Goal: Find specific page/section: Find specific page/section

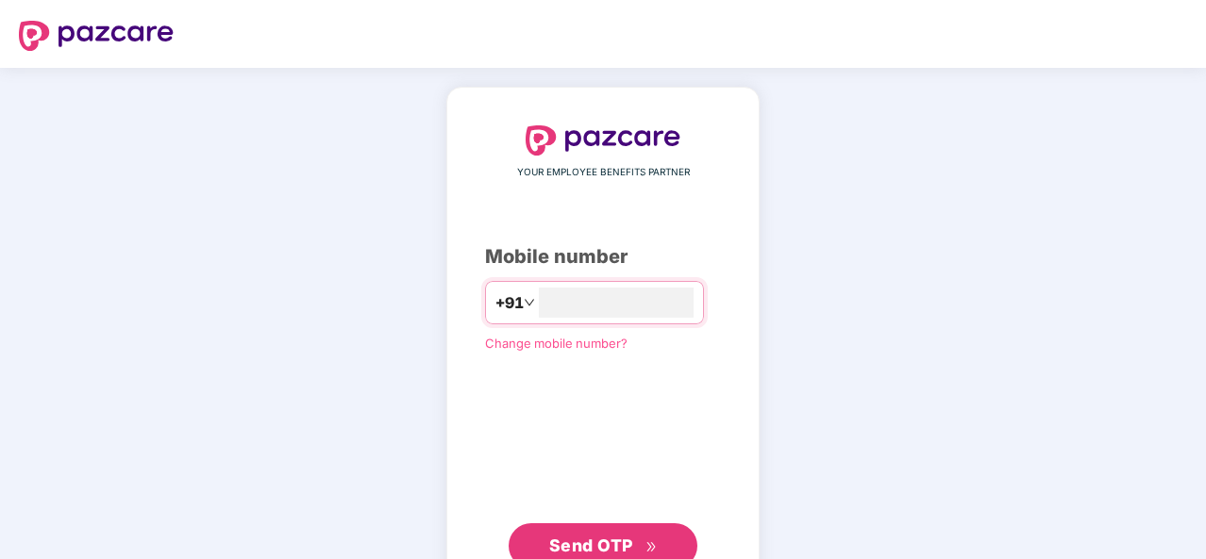
type input "**********"
click at [574, 548] on span "Send OTP" at bounding box center [591, 546] width 84 height 20
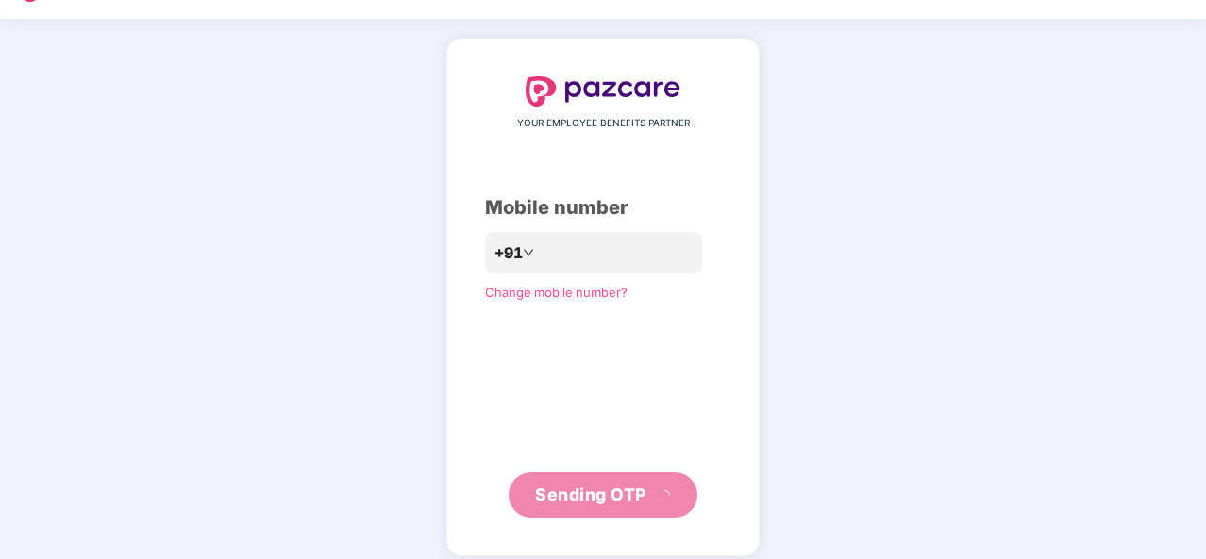
scroll to position [63, 0]
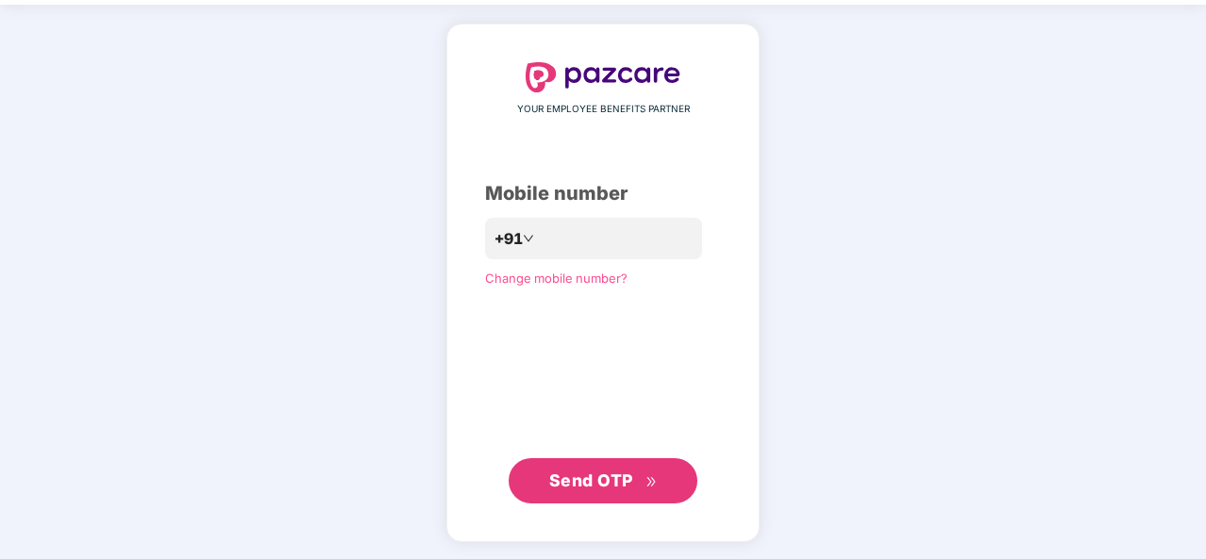
click at [587, 484] on span "Send OTP" at bounding box center [591, 481] width 84 height 20
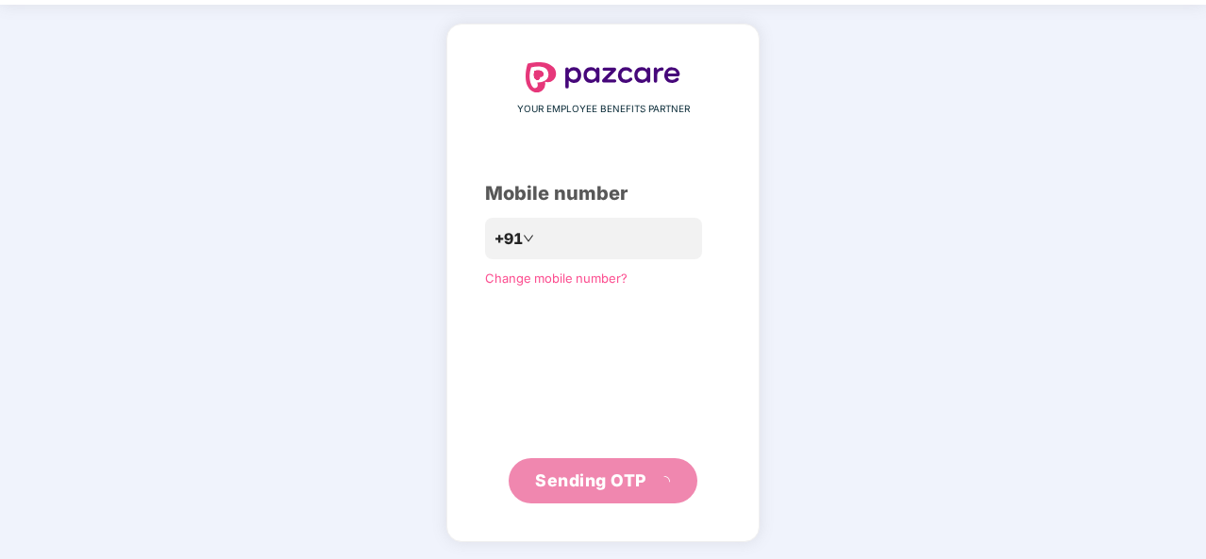
scroll to position [55, 0]
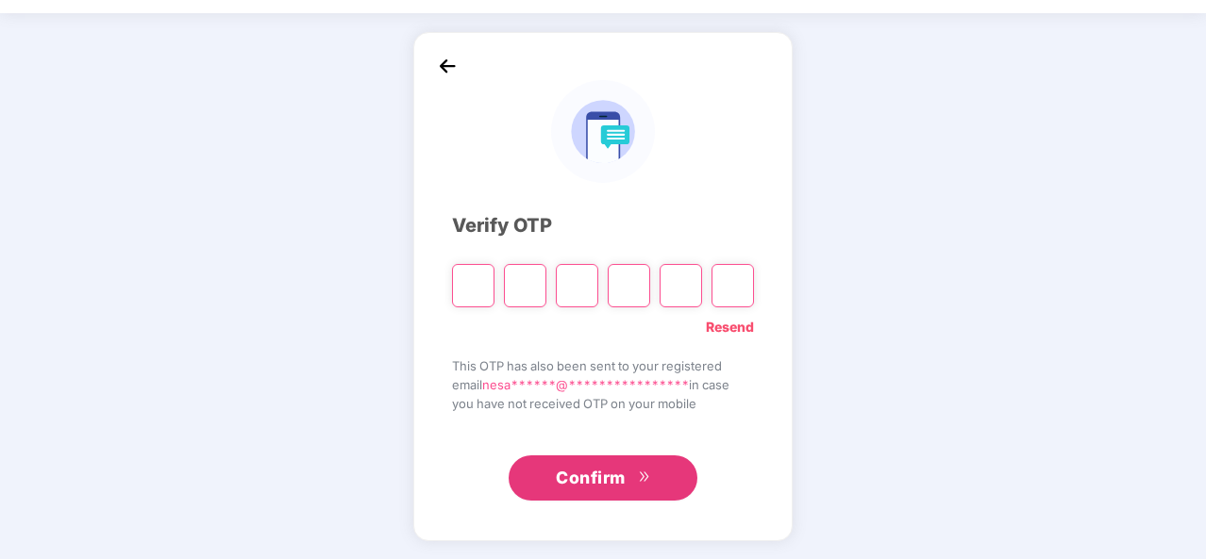
type input "*"
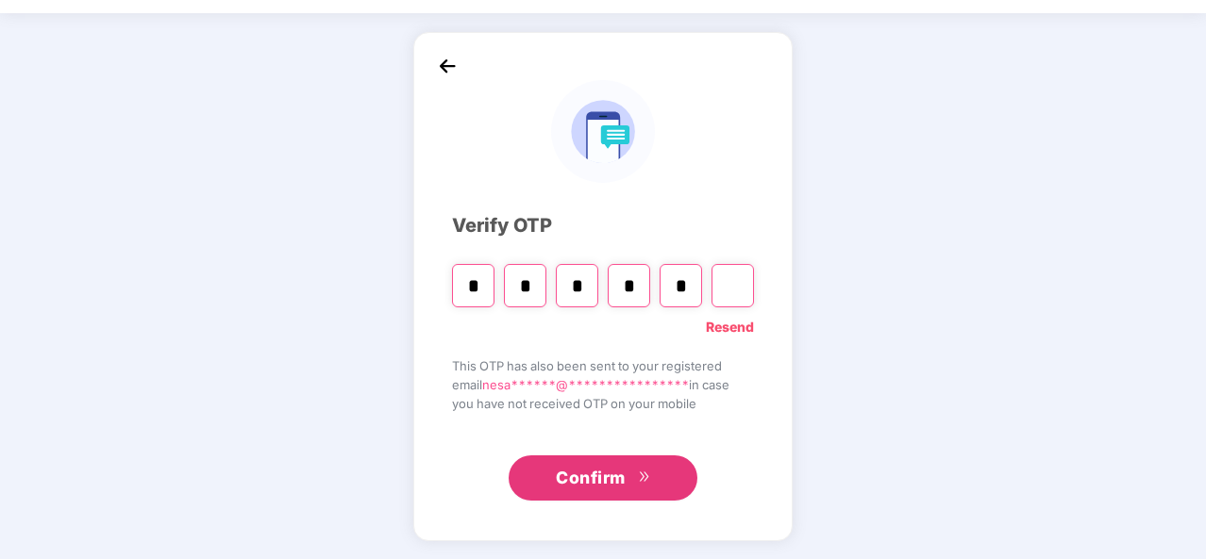
type input "*"
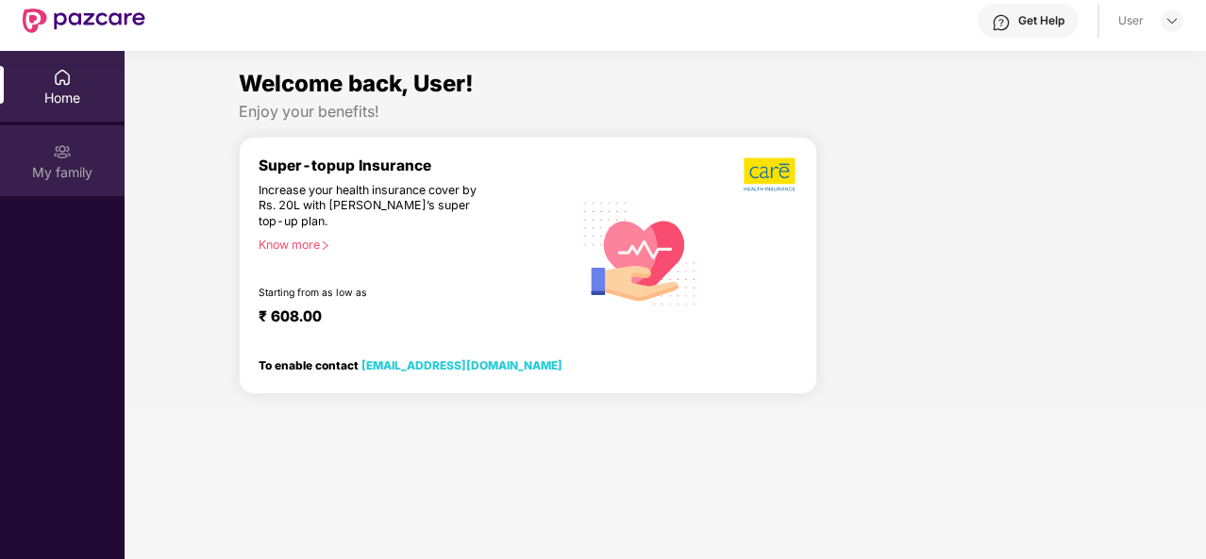
click at [58, 151] on img at bounding box center [62, 151] width 19 height 19
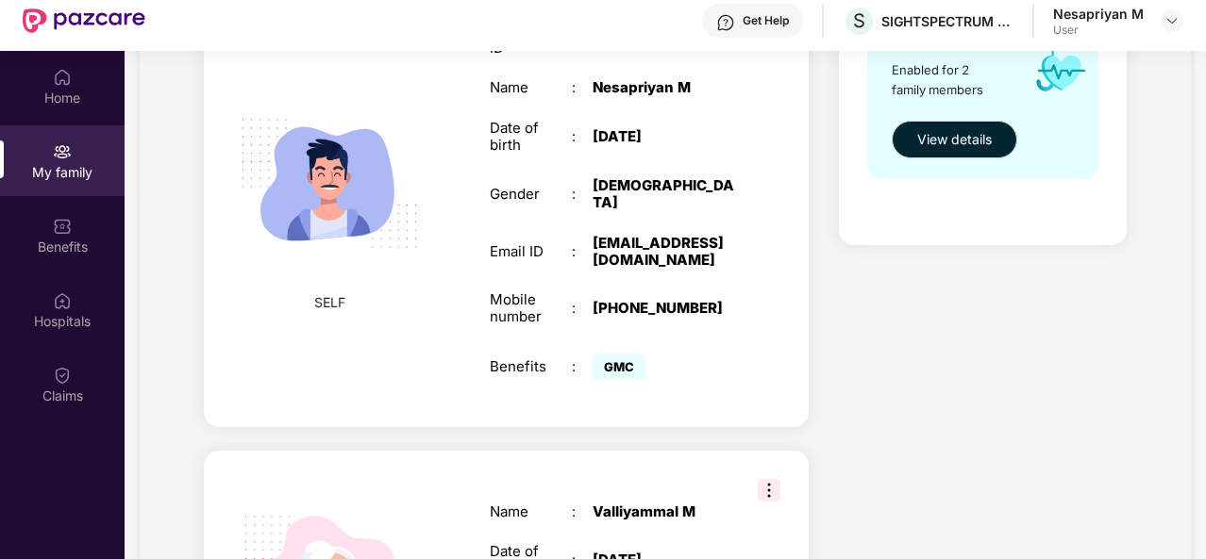
scroll to position [102, 0]
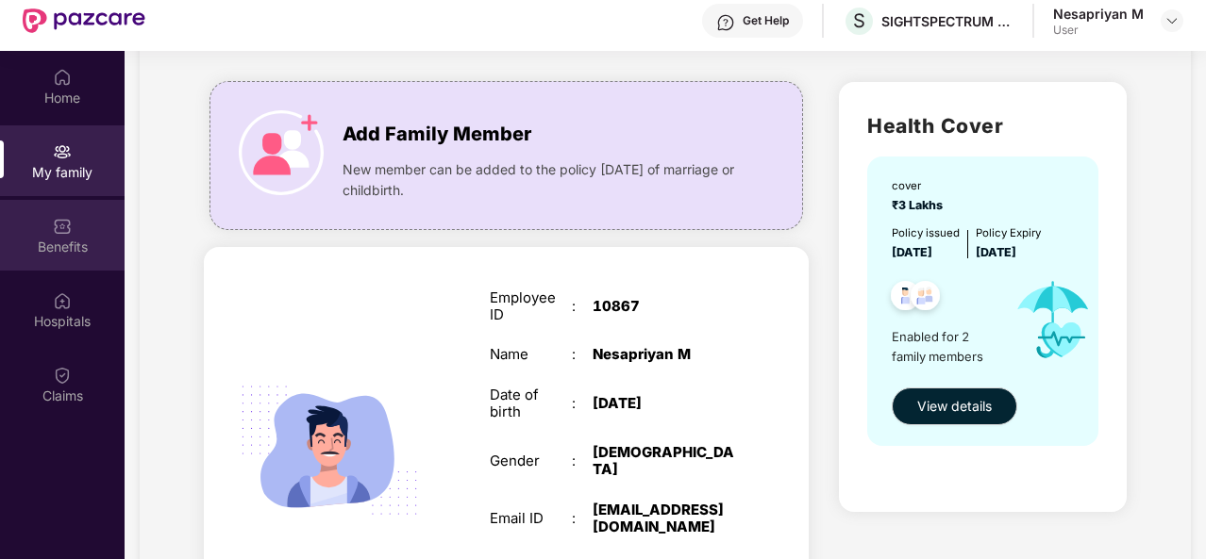
click at [79, 257] on div "Benefits" at bounding box center [62, 235] width 125 height 71
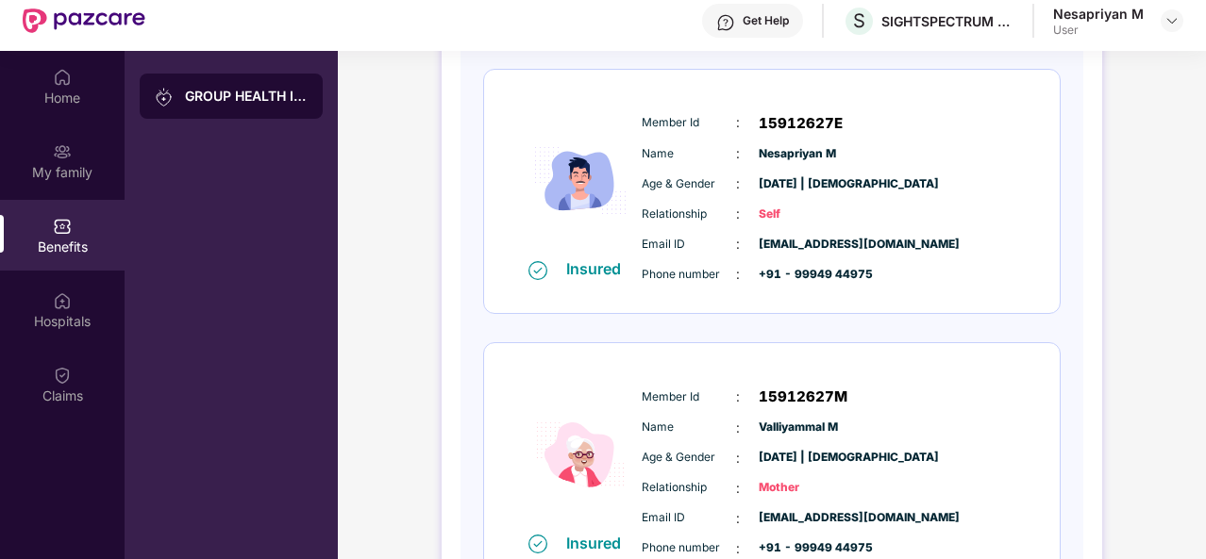
scroll to position [0, 0]
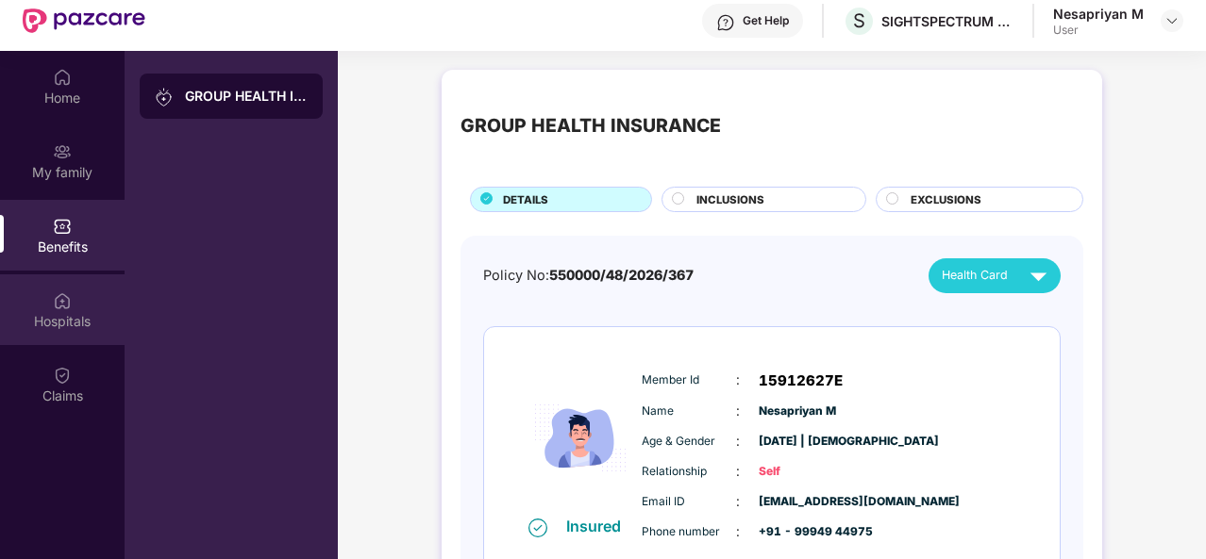
click at [92, 307] on div "Hospitals" at bounding box center [62, 310] width 125 height 71
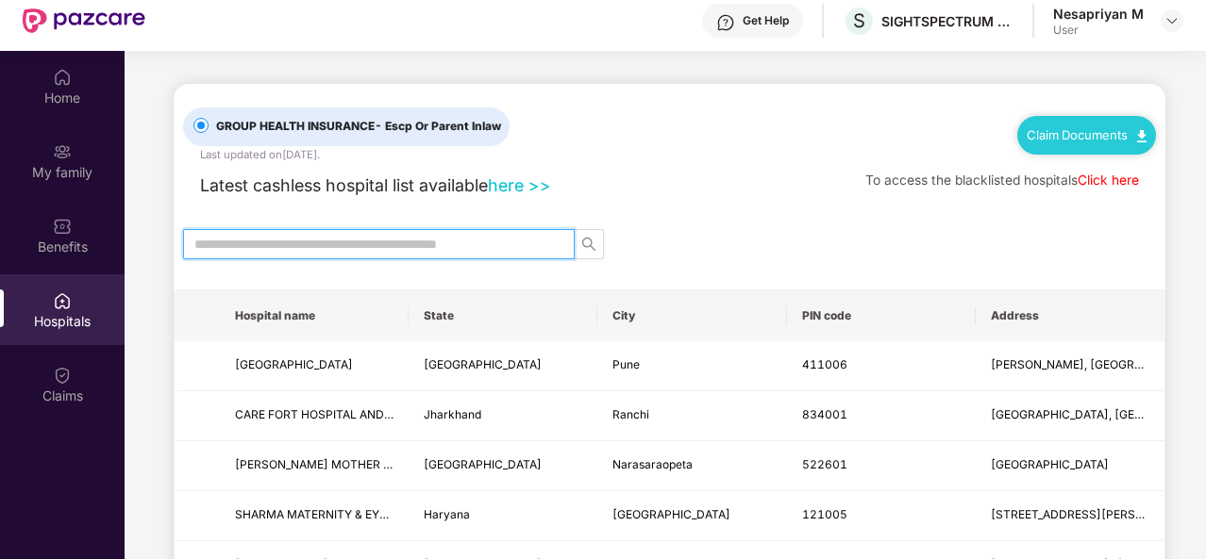
click at [444, 246] on input "text" at bounding box center [371, 244] width 354 height 21
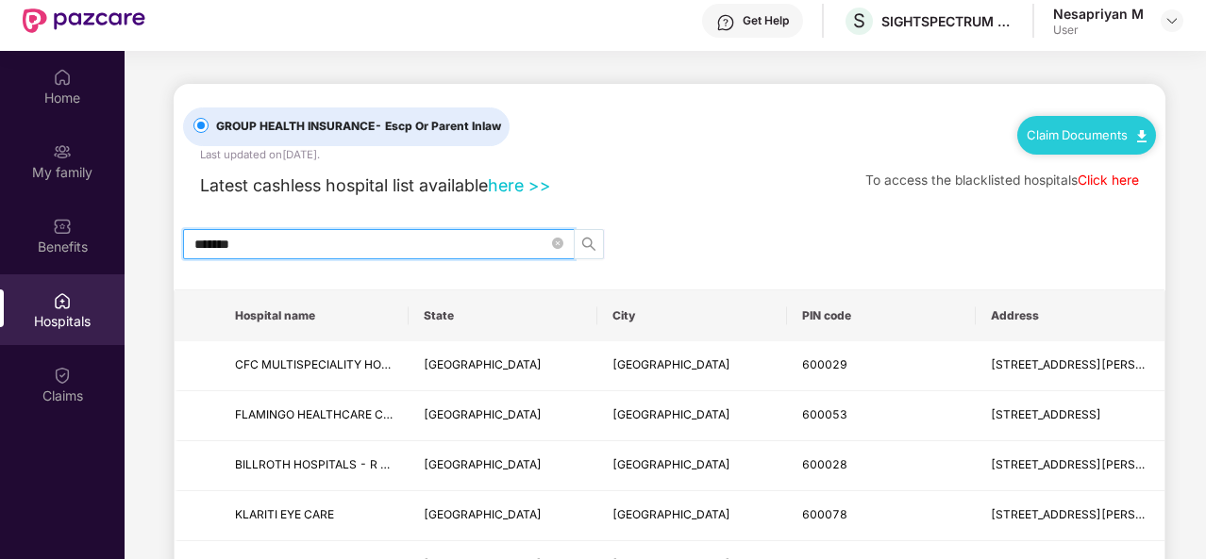
click at [591, 251] on button "button" at bounding box center [589, 244] width 30 height 30
drag, startPoint x: 303, startPoint y: 237, endPoint x: 56, endPoint y: 244, distance: 247.3
click at [56, 244] on div "Home My family Benefits Hospitals Claims GROUP HEALTH INSURANCE - Escp Or Paren…" at bounding box center [603, 330] width 1206 height 559
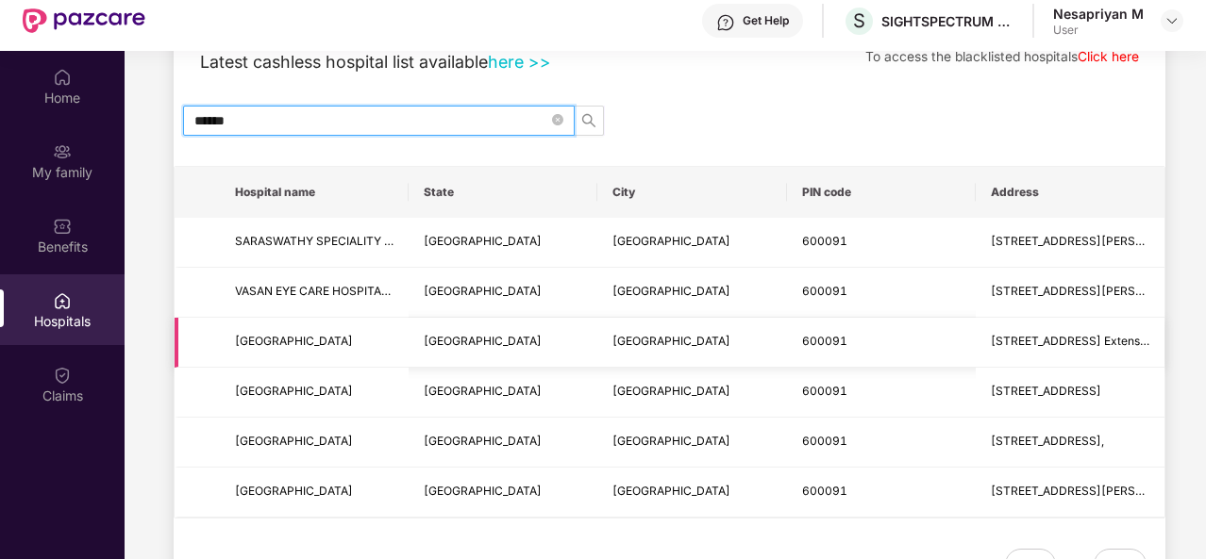
scroll to position [146, 0]
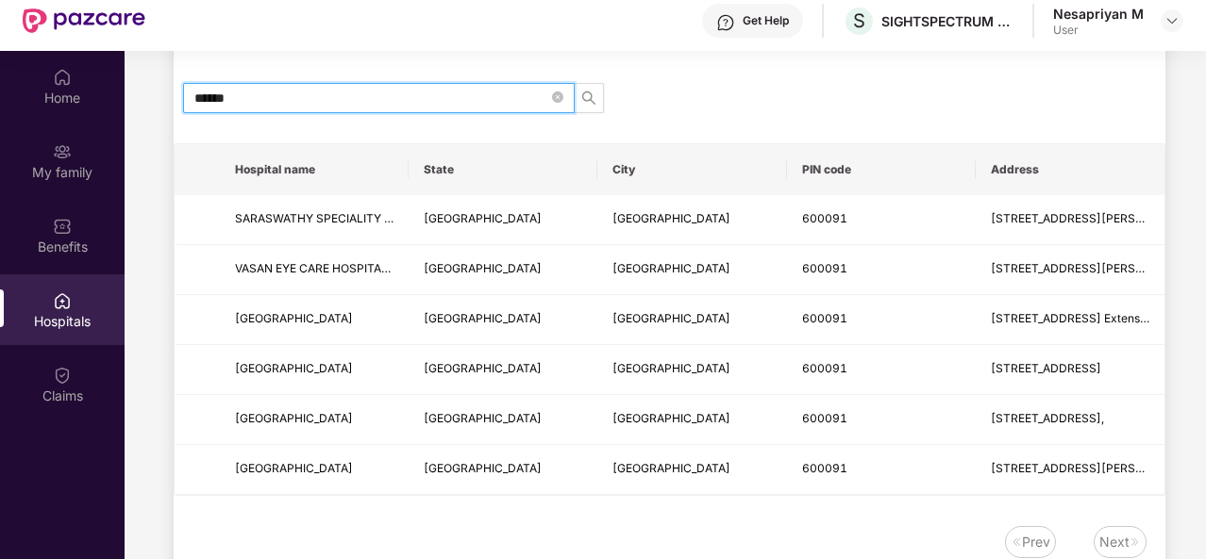
type input "******"
